Goal: Task Accomplishment & Management: Use online tool/utility

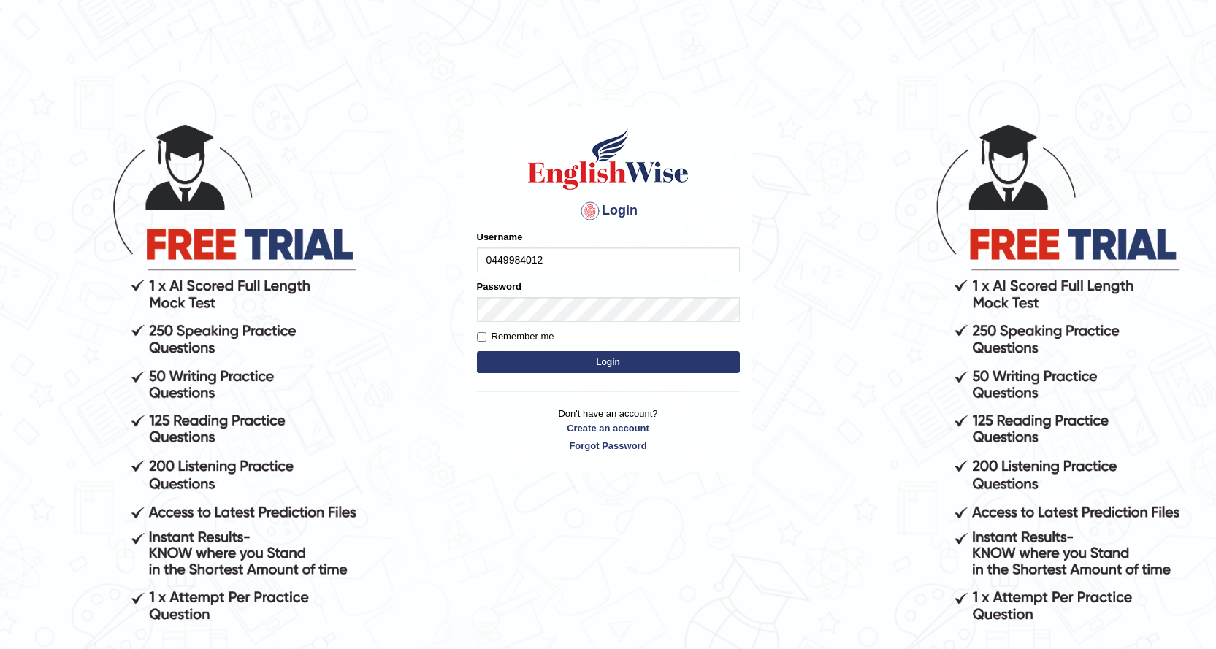
type input "0449984012"
drag, startPoint x: 552, startPoint y: 364, endPoint x: 580, endPoint y: 343, distance: 34.5
click at [553, 363] on button "Login" at bounding box center [608, 362] width 263 height 22
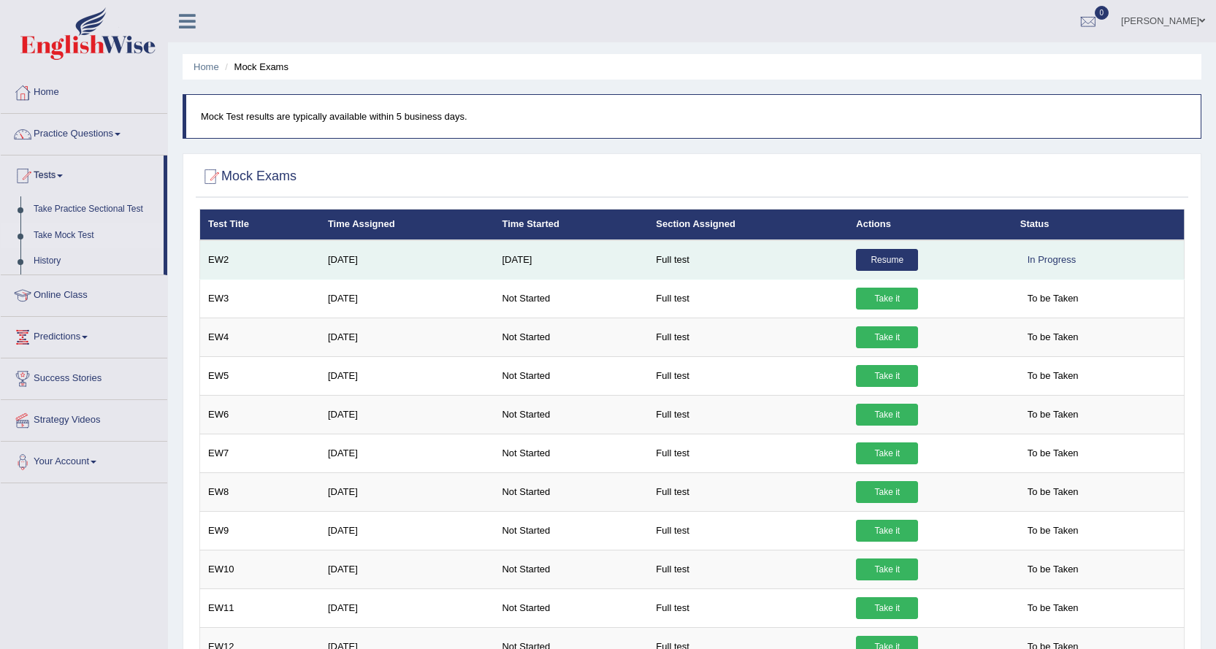
click at [877, 259] on link "Resume" at bounding box center [887, 260] width 62 height 22
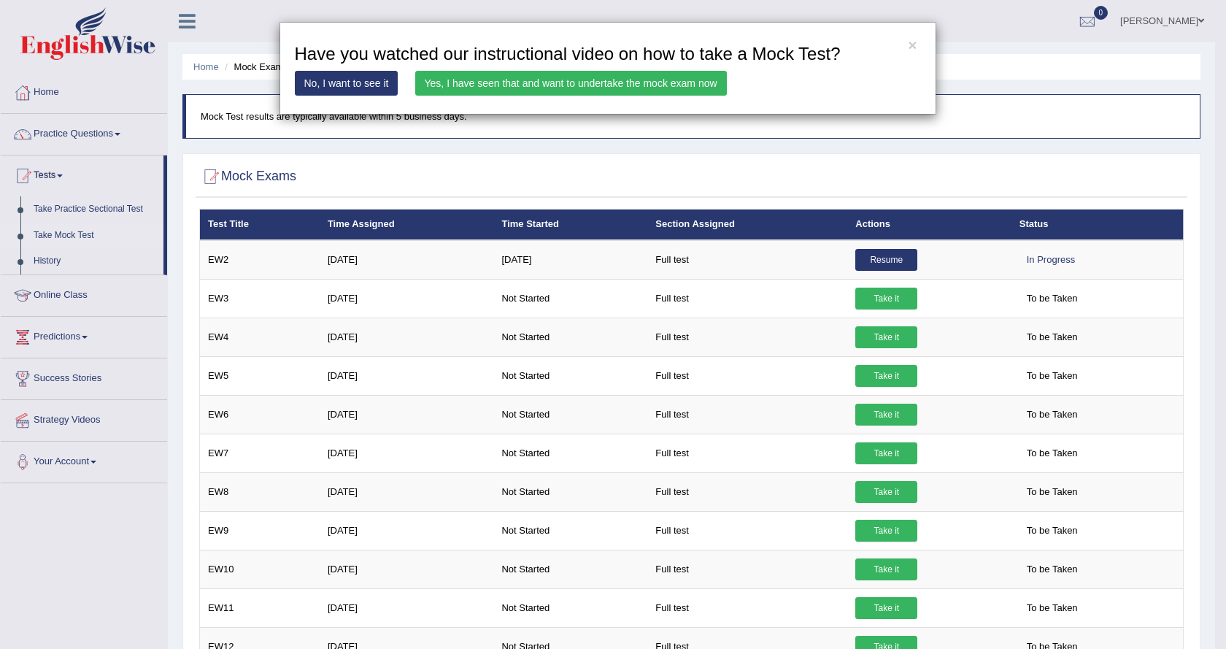
click at [467, 84] on link "Yes, I have seen that and want to undertake the mock exam now" at bounding box center [571, 83] width 312 height 25
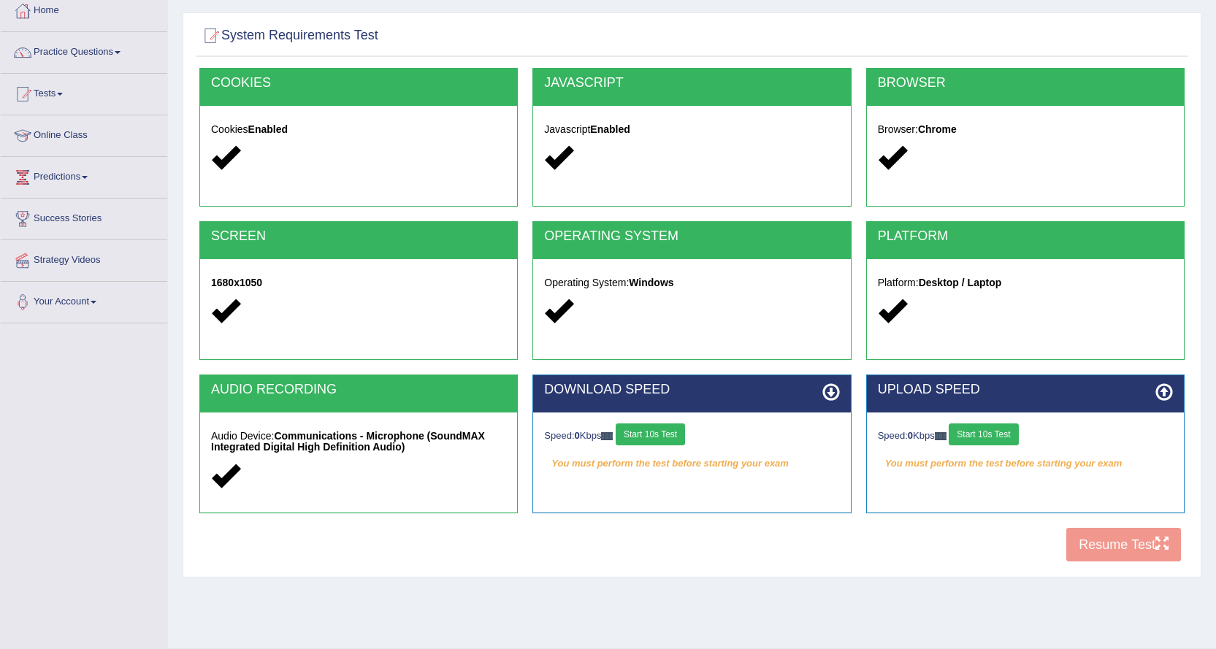
scroll to position [118, 0]
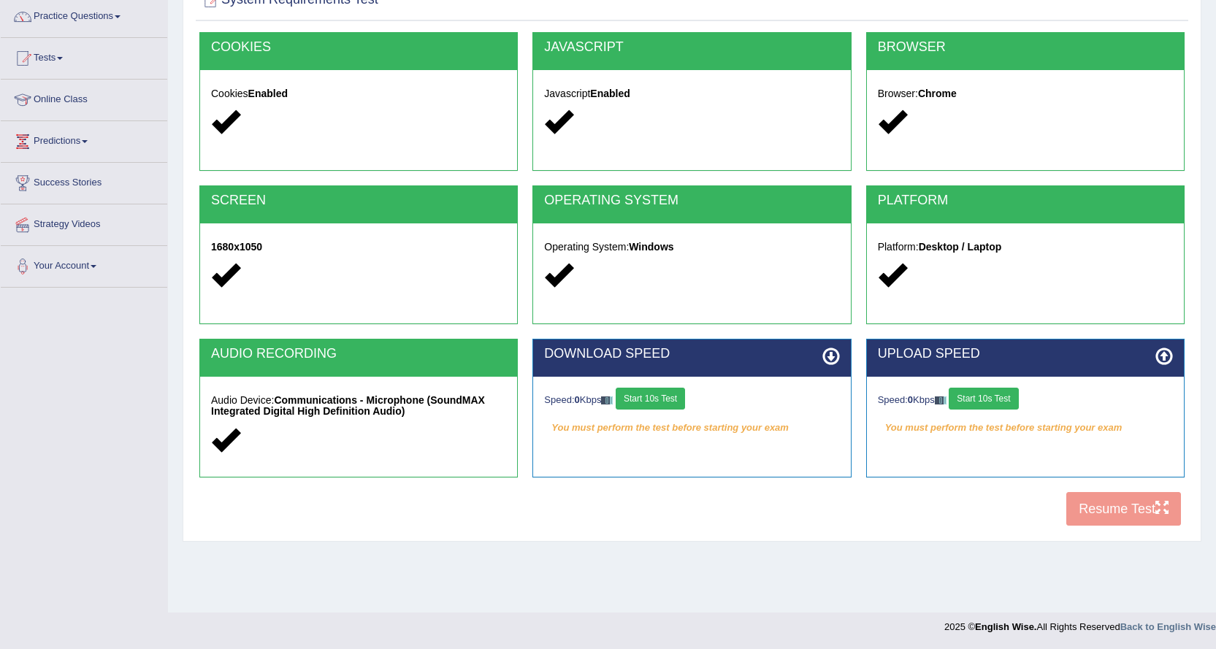
click at [664, 401] on button "Start 10s Test" at bounding box center [649, 399] width 69 height 22
click at [980, 399] on button "Start 10s Test" at bounding box center [982, 399] width 69 height 22
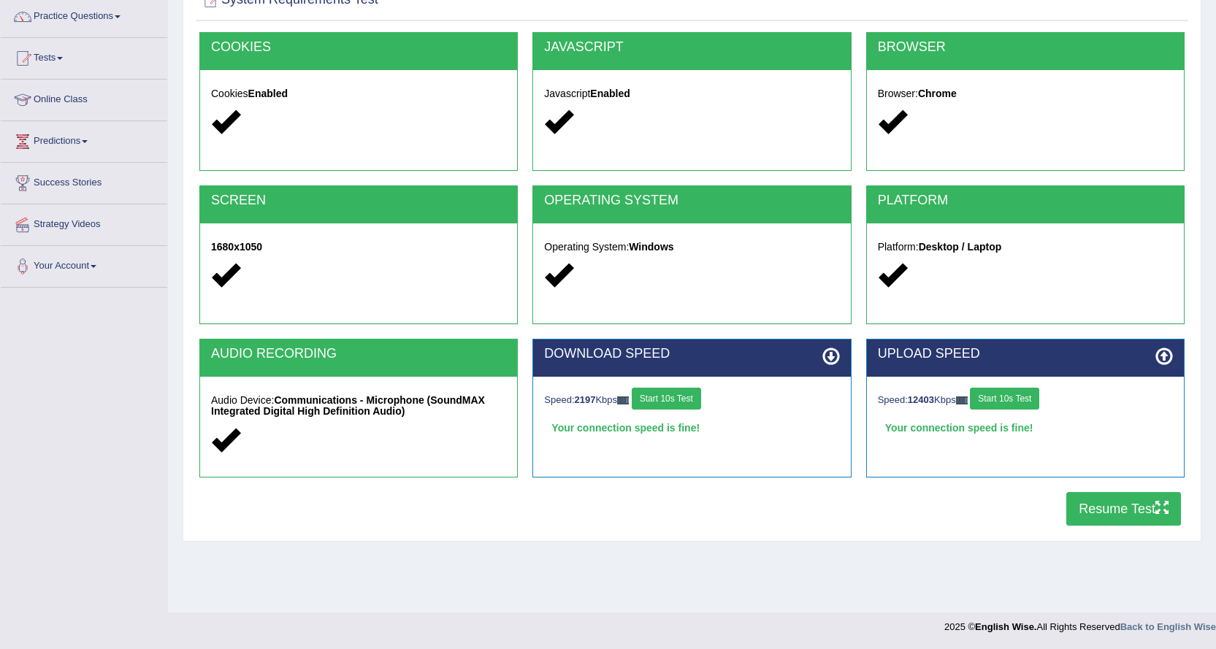
click at [1116, 512] on button "Resume Test" at bounding box center [1123, 509] width 115 height 34
